Goal: Information Seeking & Learning: Learn about a topic

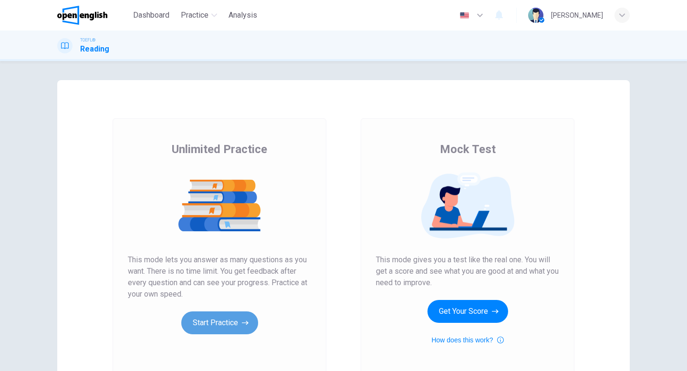
click at [206, 328] on button "Start Practice" at bounding box center [219, 323] width 77 height 23
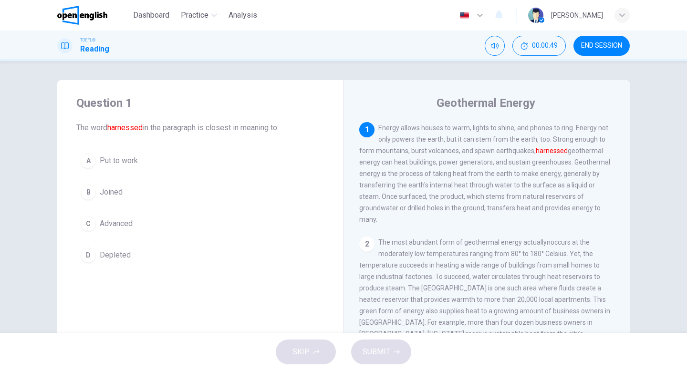
click at [413, 129] on span "Energy allows houses to warm, lights to shine, and phones to ring. Energy not o…" at bounding box center [484, 173] width 251 height 99
click at [413, 127] on span "Energy allows houses to warm, lights to shine, and phones to ring. Energy not o…" at bounding box center [484, 173] width 251 height 99
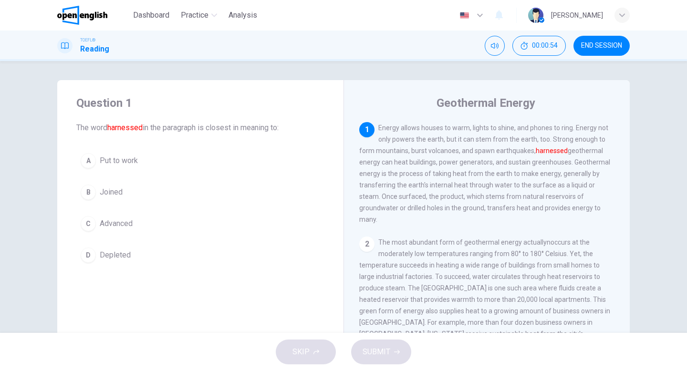
click at [413, 127] on span "Energy allows houses to warm, lights to shine, and phones to ring. Energy not o…" at bounding box center [484, 173] width 251 height 99
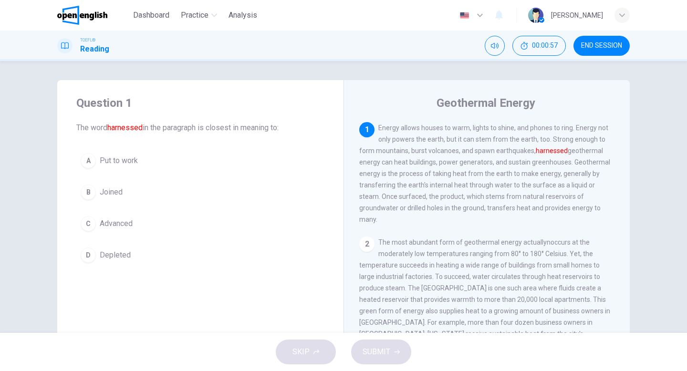
click at [381, 127] on span "Energy allows houses to warm, lights to shine, and phones to ring. Energy not o…" at bounding box center [484, 173] width 251 height 99
click at [493, 46] on icon "Mute" at bounding box center [495, 46] width 8 height 8
click at [493, 46] on icon "Unmute" at bounding box center [495, 46] width 8 height 8
click at [600, 52] on button "END SESSION" at bounding box center [602, 46] width 56 height 20
click at [486, 140] on span "Energy allows houses to warm, lights to shine, and phones to ring. Energy not o…" at bounding box center [484, 173] width 251 height 99
